Goal: Transaction & Acquisition: Purchase product/service

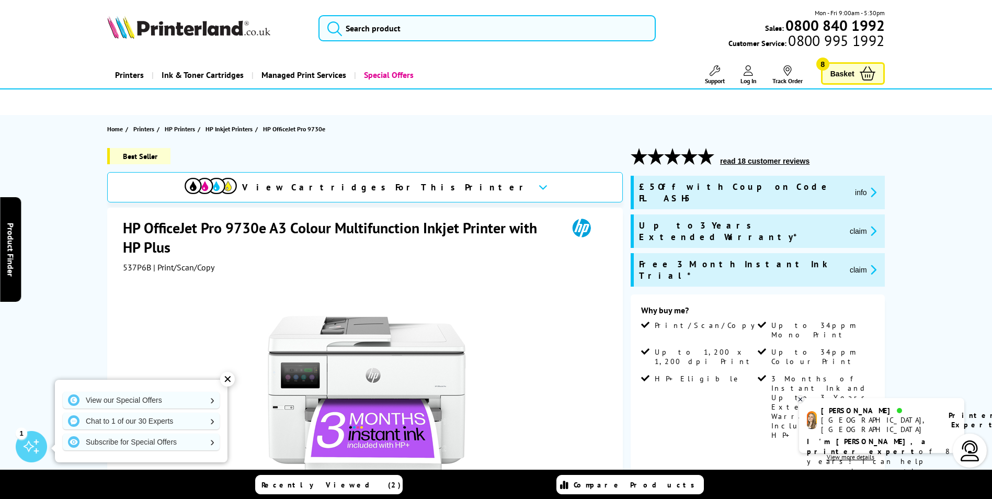
click at [876, 74] on link "Basket 8" at bounding box center [853, 73] width 64 height 22
